Goal: Find specific page/section: Find specific page/section

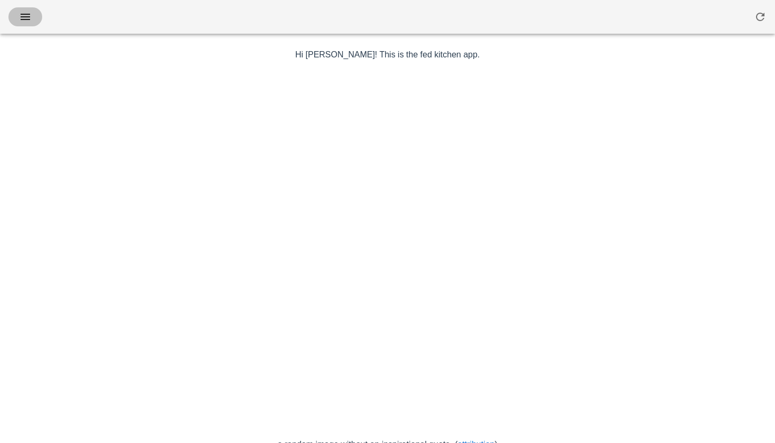
click at [28, 16] on icon "button" at bounding box center [25, 17] width 13 height 13
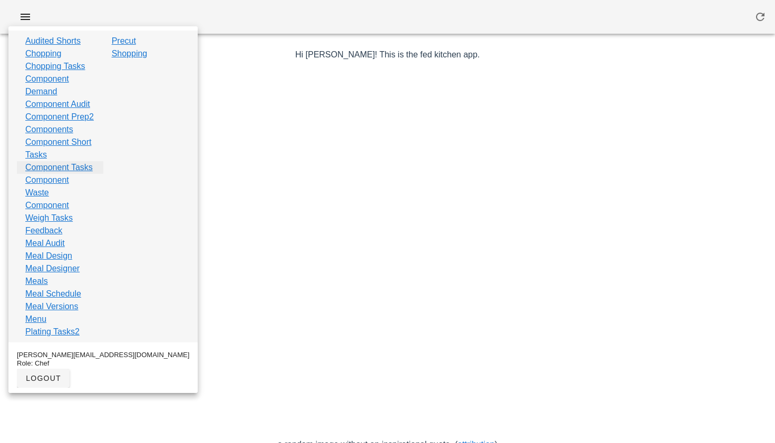
click at [42, 174] on link "Component Tasks" at bounding box center [58, 167] width 67 height 13
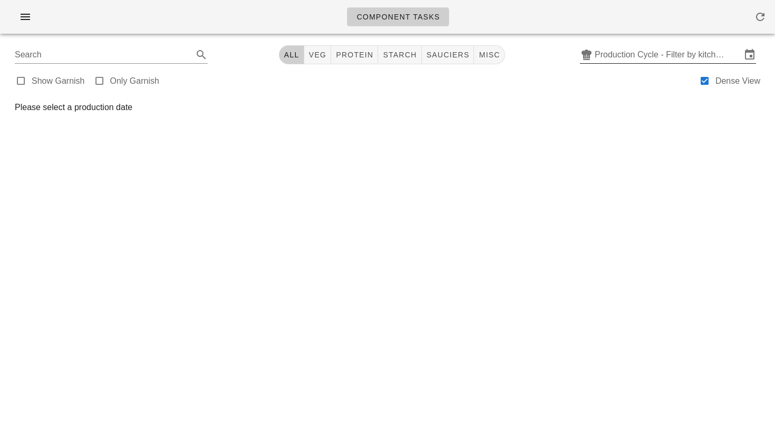
click at [665, 47] on input "Production Cycle - Filter by kitchen production schedules" at bounding box center [668, 54] width 147 height 17
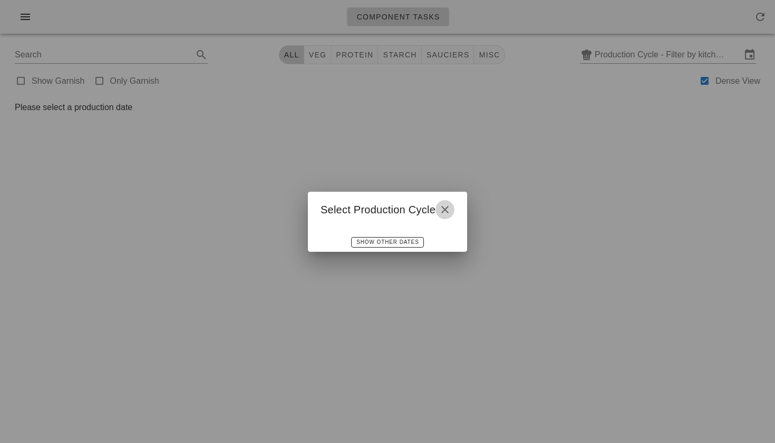
click at [443, 215] on icon "button" at bounding box center [445, 210] width 13 height 13
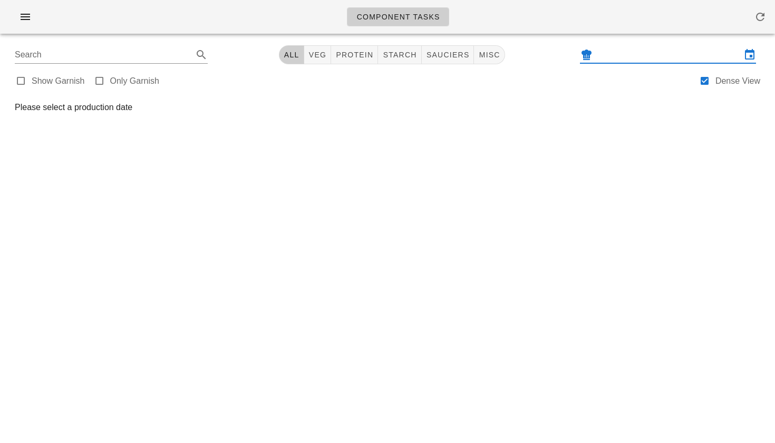
click at [612, 59] on input "text" at bounding box center [668, 54] width 147 height 17
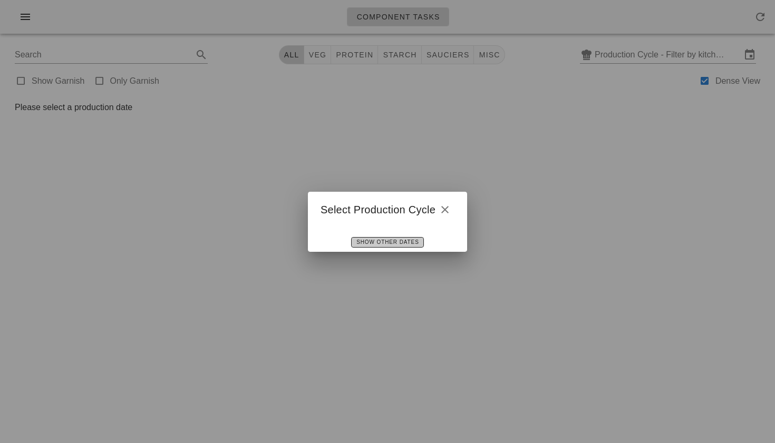
click at [387, 244] on span "Show Other Dates" at bounding box center [387, 242] width 63 height 6
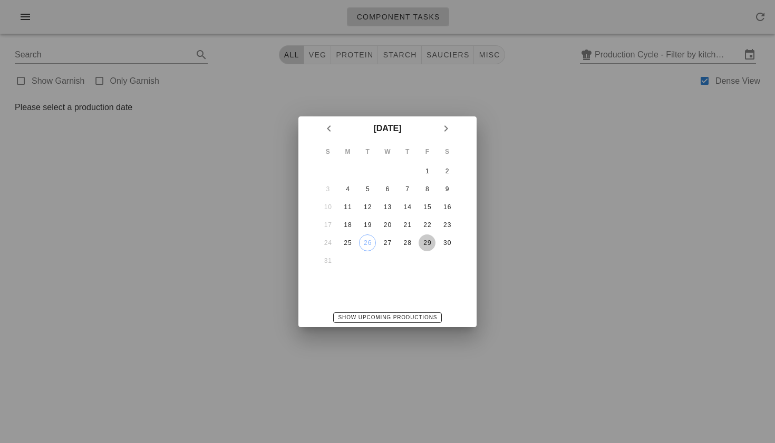
click at [423, 243] on div "29" at bounding box center [427, 242] width 17 height 7
click at [399, 316] on span "Show Upcoming Productions" at bounding box center [388, 318] width 100 height 6
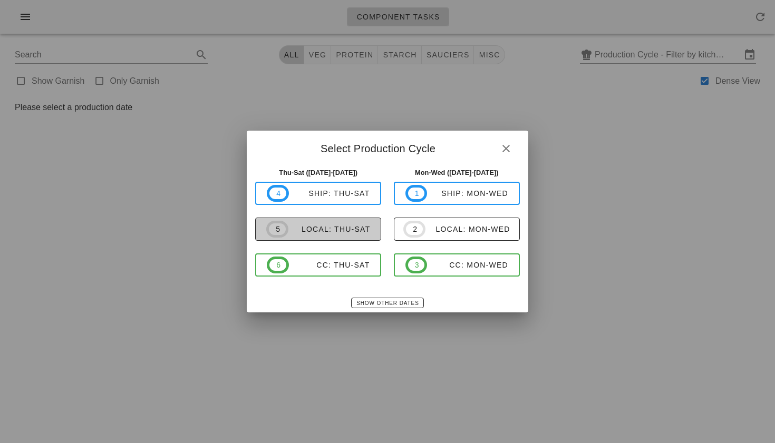
click at [329, 235] on span "5 local: Thu-Sat" at bounding box center [318, 229] width 104 height 17
type input "local: Thu-Sat ([DATE]-[DATE])"
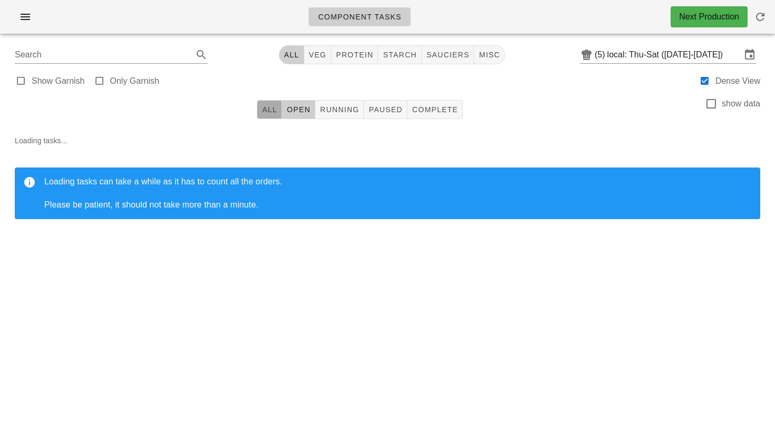
click at [269, 115] on button "All" at bounding box center [269, 109] width 25 height 19
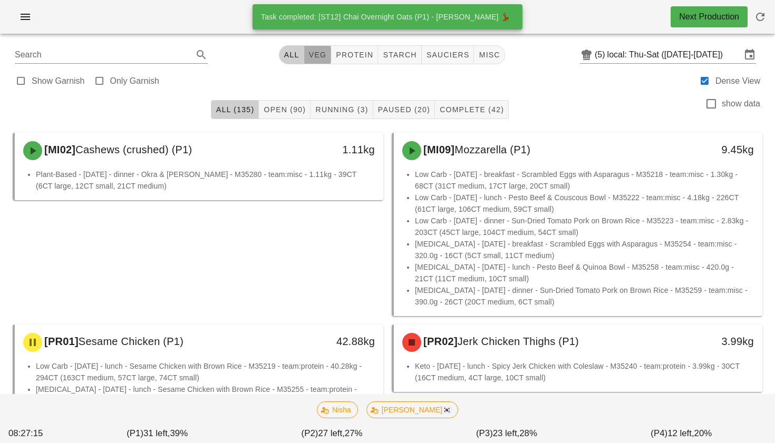
click at [311, 56] on span "veg" at bounding box center [317, 55] width 18 height 8
type input "team:veg"
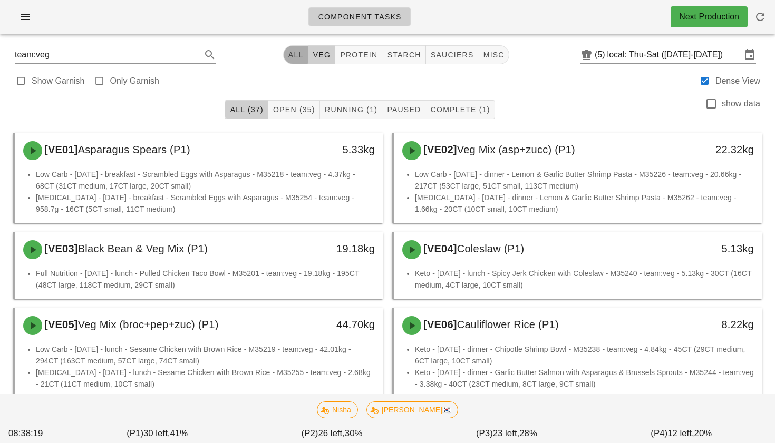
click at [299, 55] on span "All" at bounding box center [296, 55] width 16 height 8
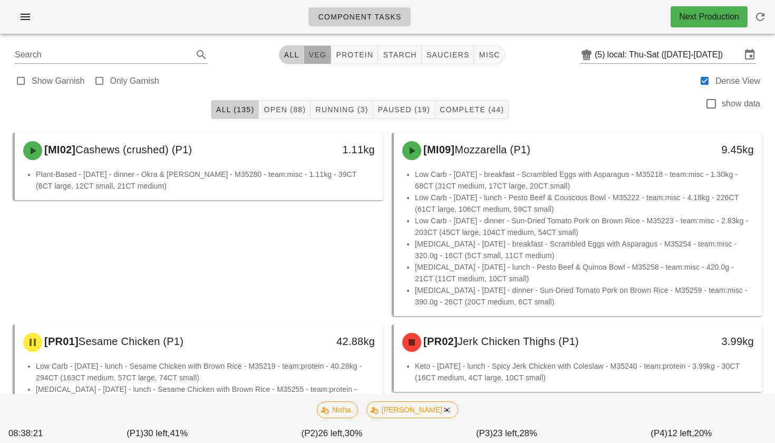
click at [314, 60] on button "veg" at bounding box center [317, 54] width 27 height 19
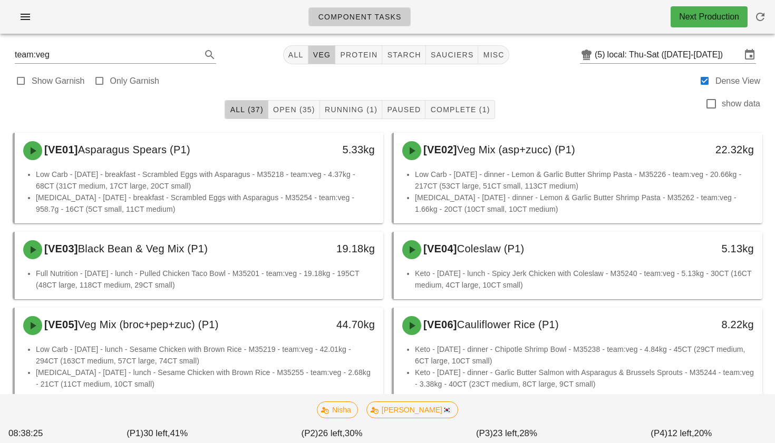
click at [346, 66] on div "team:veg All veg protein starch sauciers misc (5) local: Thu-Sat ([DATE]-[DATE])" at bounding box center [387, 54] width 762 height 25
click at [351, 58] on span "protein" at bounding box center [359, 55] width 38 height 8
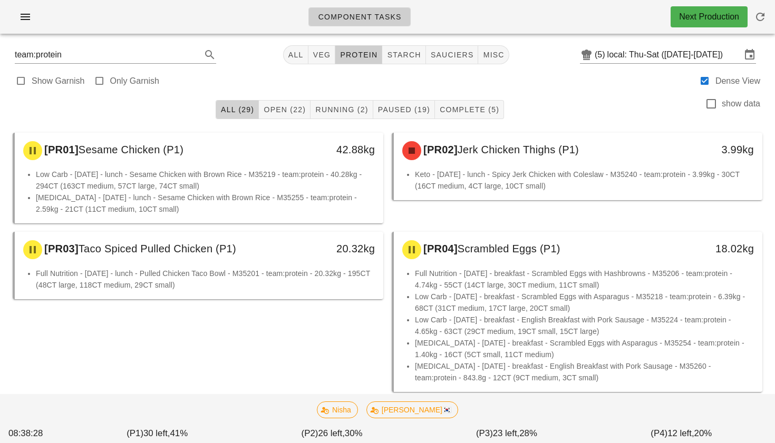
click at [249, 111] on span "All (29)" at bounding box center [237, 109] width 34 height 8
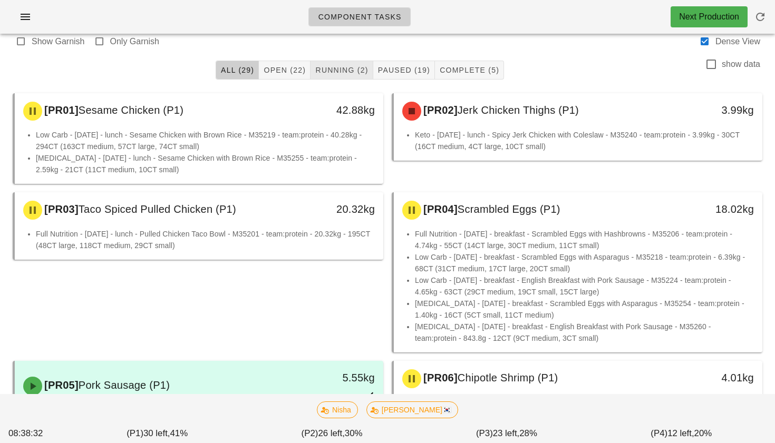
scroll to position [15, 0]
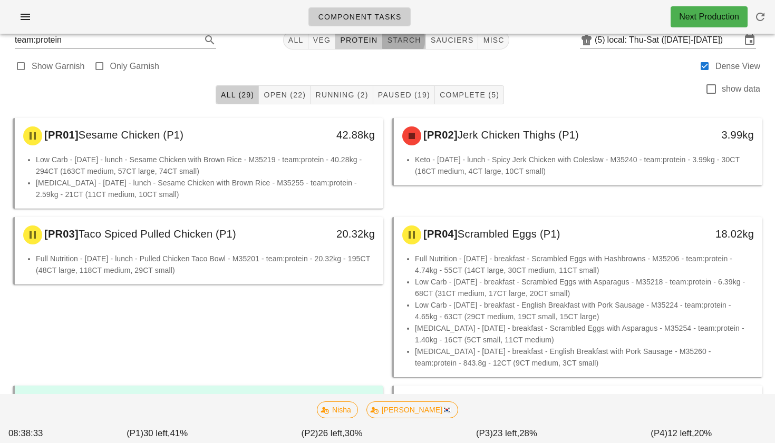
click at [397, 49] on button "starch" at bounding box center [403, 40] width 43 height 19
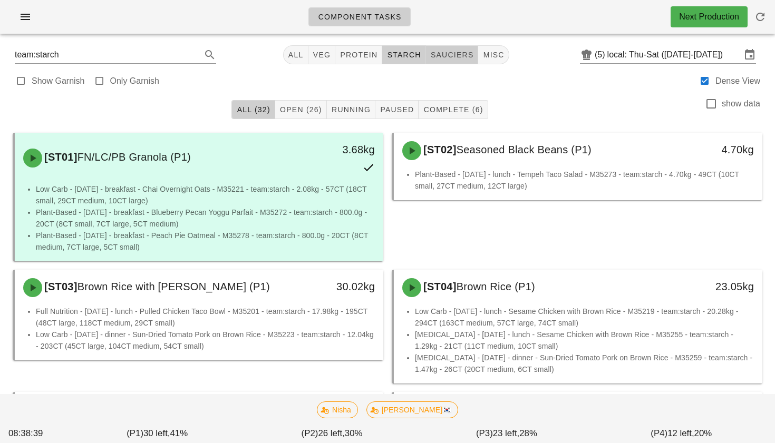
click at [446, 59] on span "sauciers" at bounding box center [452, 55] width 44 height 8
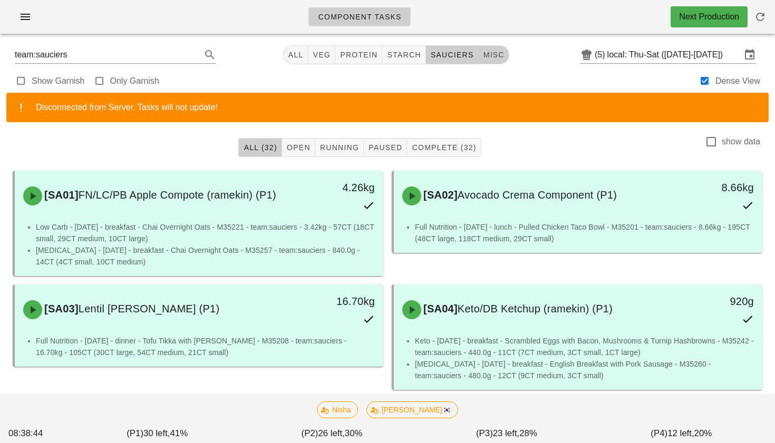
click at [482, 53] on span "misc" at bounding box center [493, 55] width 22 height 8
type input "team:misc"
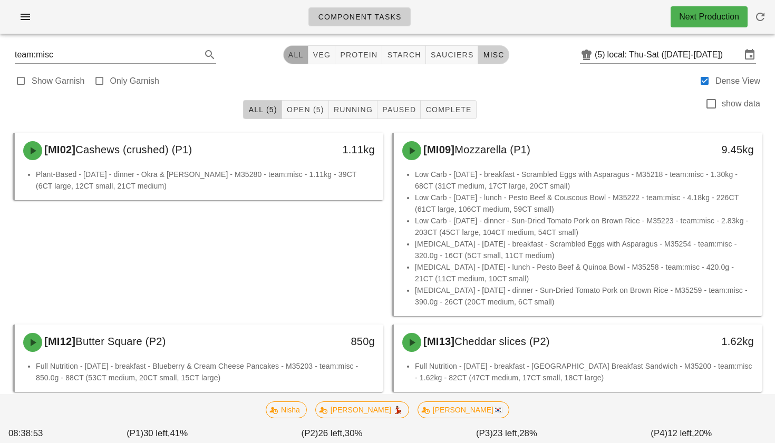
click at [301, 54] on span "All" at bounding box center [296, 55] width 16 height 8
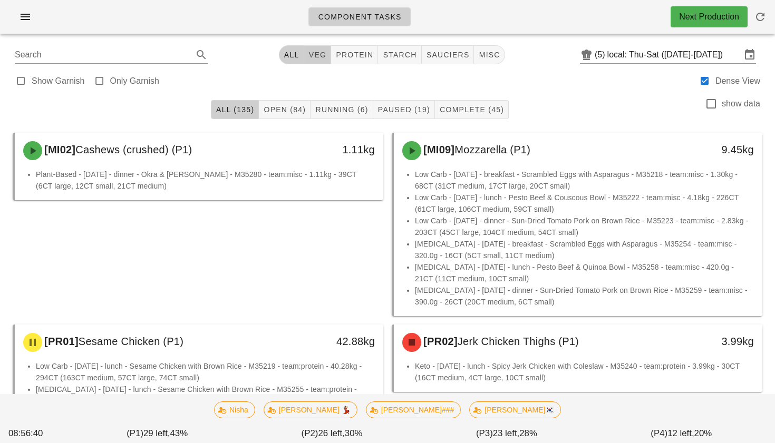
click at [320, 59] on span "veg" at bounding box center [317, 55] width 18 height 8
type input "team:veg"
